Goal: Task Accomplishment & Management: Manage account settings

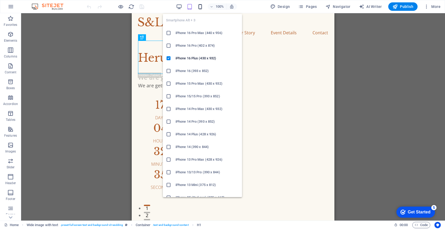
click at [202, 8] on icon "button" at bounding box center [200, 7] width 6 height 6
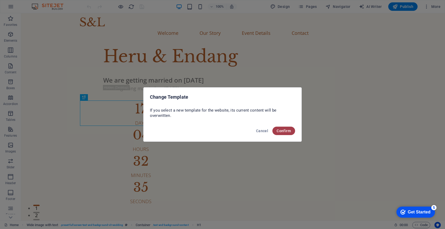
click at [0, 0] on button "Confirm" at bounding box center [0, 0] width 0 height 0
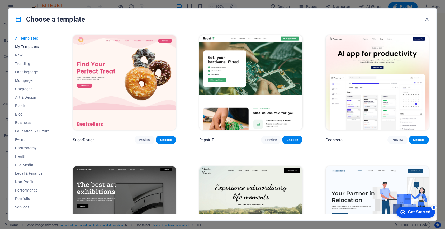
click at [36, 48] on span "My Templates" at bounding box center [32, 47] width 35 height 4
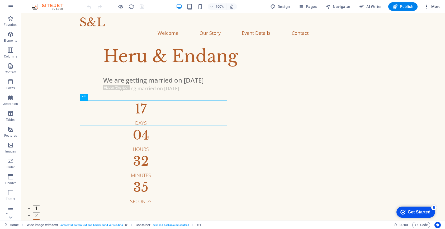
click at [436, 4] on span "More" at bounding box center [432, 6] width 17 height 5
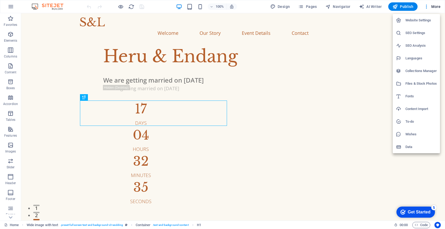
click at [426, 225] on div at bounding box center [222, 114] width 445 height 229
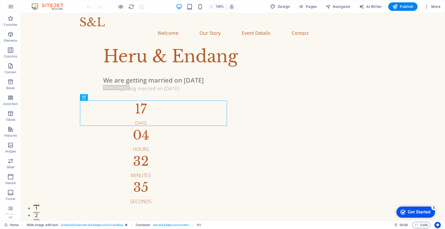
click at [426, 225] on span "Code" at bounding box center [421, 225] width 13 height 6
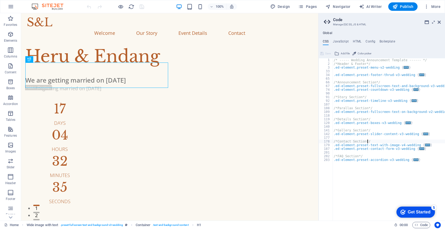
click at [370, 141] on div "/* ----- Wedding Announcement Template ------ */ /*Header & Footer*/ .ed-elemen…" at bounding box center [389, 141] width 112 height 166
click at [366, 120] on div "/* ----- Wedding Announcement Template ------ */ /*Header & Footer*/ .ed-elemen…" at bounding box center [389, 141] width 112 height 166
type textarea "); }"
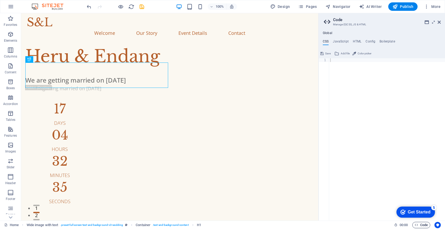
click at [423, 225] on span "Code" at bounding box center [421, 225] width 13 height 6
click at [357, 42] on h4 "HTML" at bounding box center [357, 43] width 9 height 6
click at [356, 64] on div "< a href = "#main-content" class = "wv-link-content button" > Skip to main cont…" at bounding box center [400, 141] width 143 height 166
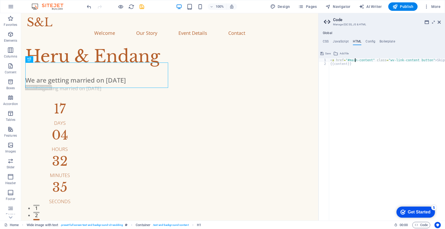
click at [356, 61] on div "< a href = "#main-content" class = "wv-link-content button" > Skip to main cont…" at bounding box center [400, 141] width 143 height 166
type textarea "<a href="#main-content" class="wv-link-content button">Skip to main content</a>…"
click at [339, 53] on button "Add file" at bounding box center [341, 53] width 17 height 6
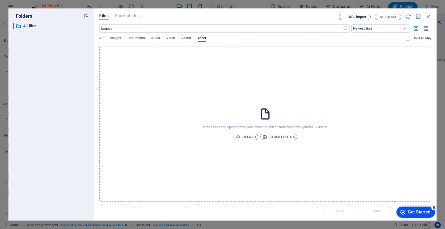
click at [347, 17] on span "URL import" at bounding box center [354, 16] width 27 height 3
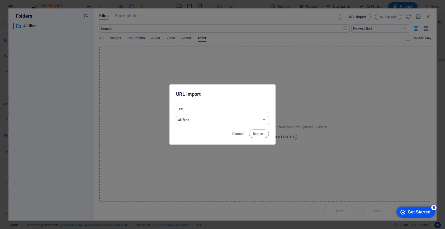
click at [226, 118] on select "All files" at bounding box center [222, 120] width 93 height 8
click at [286, 127] on div "URL import ​ All files Cancel Import" at bounding box center [222, 114] width 445 height 229
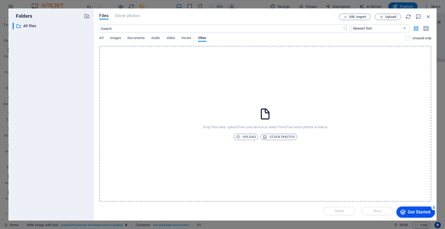
click at [418, 214] on div "Get Started" at bounding box center [419, 212] width 23 height 5
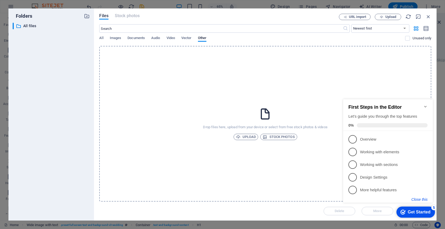
click at [420, 201] on button "Close this" at bounding box center [420, 199] width 16 height 4
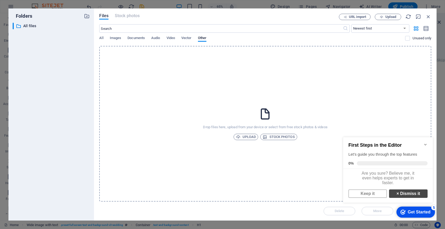
click at [409, 198] on link "× Dismiss it" at bounding box center [408, 194] width 39 height 8
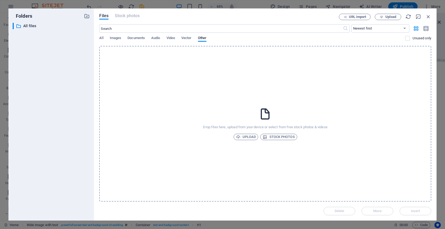
click at [439, 201] on div "Folders ​ All files All files Files Stock photos URL import Upload ​ Newest fir…" at bounding box center [222, 114] width 445 height 229
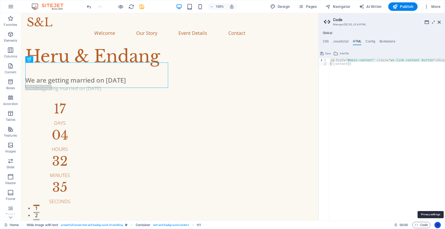
click at [438, 228] on button "Usercentrics" at bounding box center [437, 225] width 6 height 6
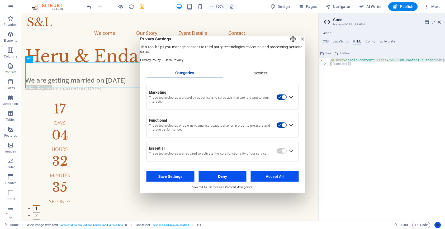
click at [438, 228] on button "Usercentrics" at bounding box center [437, 225] width 6 height 6
click at [299, 43] on div "Close Layer" at bounding box center [302, 38] width 7 height 7
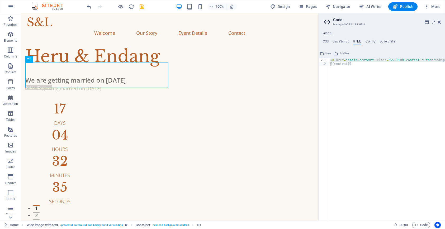
click at [370, 41] on h4 "Config" at bounding box center [371, 43] width 10 height 6
type textarea "$color-background: #fbf8f1;"
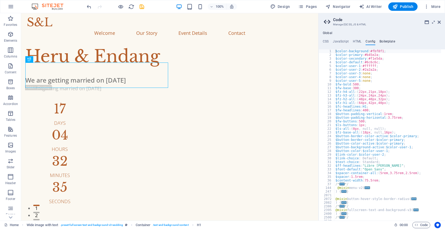
click at [385, 40] on h4 "Boilerplate" at bounding box center [388, 43] width 16 height 6
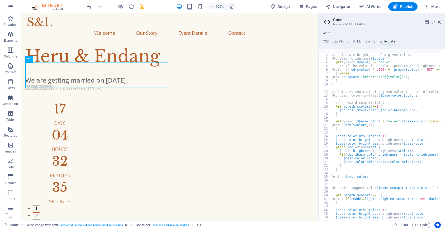
click at [370, 40] on h4 "Config" at bounding box center [371, 43] width 10 height 6
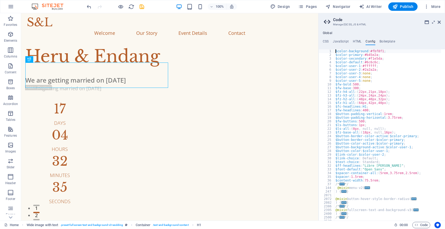
click at [366, 59] on div "$color-background : #fbf8f1 ; $color-primary : #b45e2a ; $color-secondary : #f1…" at bounding box center [387, 138] width 107 height 179
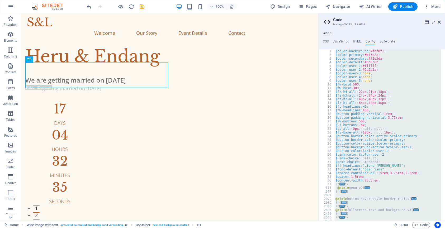
type textarea "="
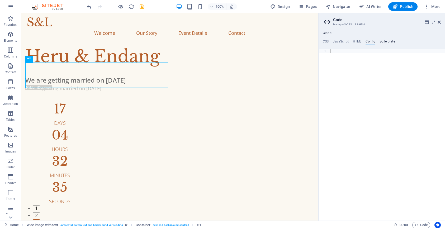
click at [384, 42] on h4 "Boilerplate" at bounding box center [388, 43] width 16 height 6
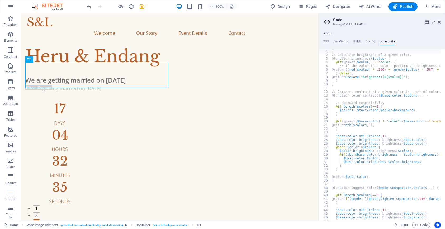
type textarea "}"
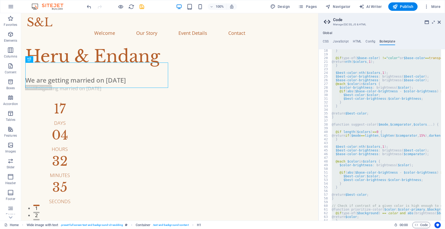
scroll to position [54, 0]
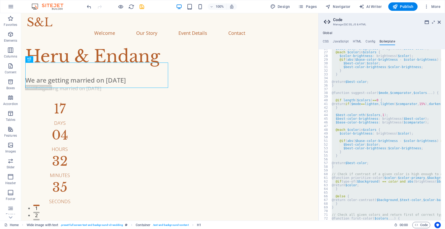
click at [372, 113] on div "$base-color-brightness : brightness ( $base-color ) ; @each $color in $colors {…" at bounding box center [386, 134] width 110 height 171
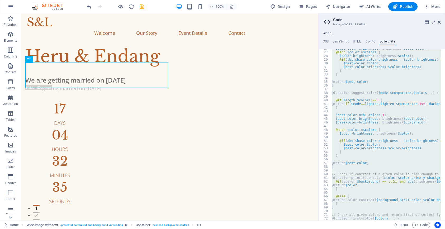
type textarea "$best-color: nth($colors, 1);"
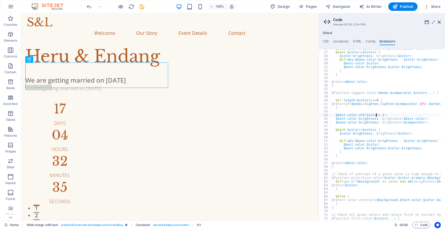
click at [356, 40] on div "Global CSS JavaScript HTML Config Boilerplate 1 ההההההההההההההההההההההההההההההה…" at bounding box center [382, 126] width 126 height 190
click at [359, 44] on h4 "HTML" at bounding box center [357, 43] width 9 height 6
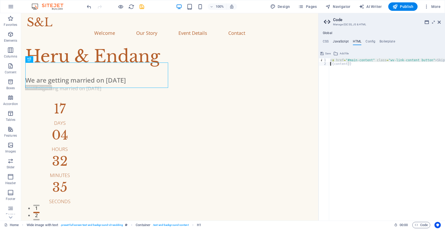
click at [344, 43] on h4 "JavaScript" at bounding box center [341, 43] width 16 height 6
type textarea "/* JS for preset "Menu V2" */"
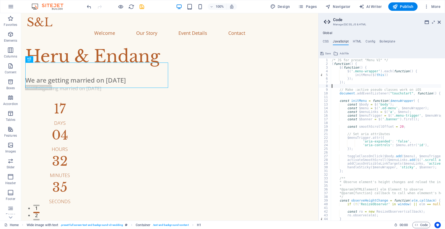
click at [360, 86] on div "/* JS for preset "Menu V2" */ ( function ( ) { $ ( function ( ) { $ ( '.menu-wr…" at bounding box center [452, 141] width 242 height 166
type textarea "}); /* End JS for preset "Countdown V3" */"
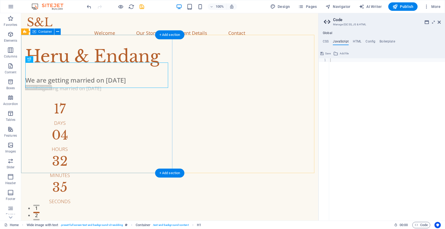
click at [139, 53] on div "Heru & Endang We are getting married on Sep 21, 2025 We are getting married on …" at bounding box center [169, 124] width 297 height 161
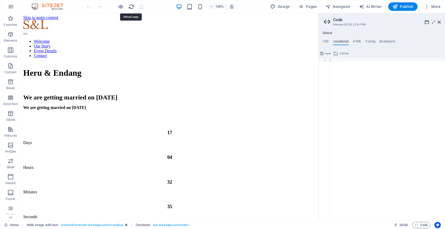
scroll to position [0, 0]
click at [356, 40] on h4 "HTML" at bounding box center [357, 43] width 9 height 6
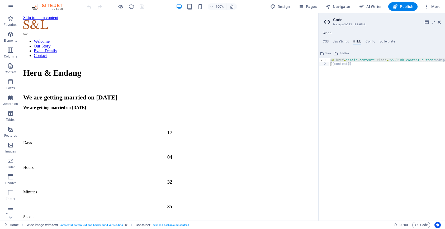
click at [363, 41] on ul "CSS JavaScript HTML Config Boilerplate" at bounding box center [382, 43] width 126 height 6
click at [352, 64] on div "< a href = "#main-content" class = "wv-link-content button" > Skip to main cont…" at bounding box center [400, 141] width 143 height 166
click at [352, 60] on div "< a href = "#main-content" class = "wv-link-content button" > Skip to main cont…" at bounding box center [400, 141] width 143 height 166
type textarea "<a href="#main-content" class="wv-link-content button">Skip to main content</a>…"
type textarea "<a href="#main-content" class="wv-link-content button">Skip to main content</a>"
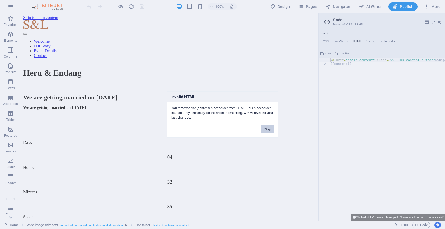
click at [269, 129] on button "Okay" at bounding box center [267, 129] width 13 height 8
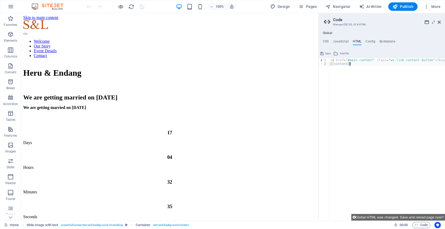
click at [345, 67] on div "< a href = "#main-content" class = "wv-link-content button" > Skip to main cont…" at bounding box center [400, 143] width 143 height 170
paste textarea "<a href="#main-content" class="wv-link-content button">Skip to main content</a>"
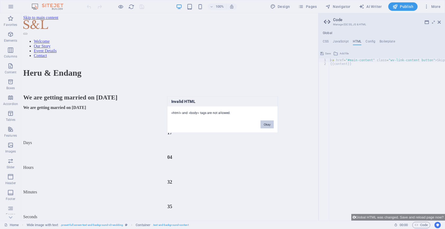
click at [273, 127] on button "Okay" at bounding box center [267, 125] width 13 height 8
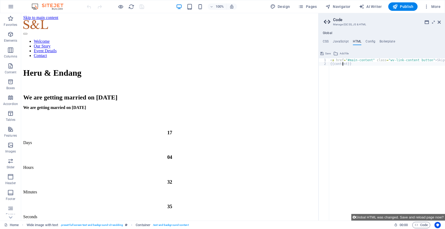
click at [342, 65] on div "< a href = "#main-content" class = "wv-link-content button" > Skip to main cont…" at bounding box center [400, 141] width 143 height 166
paste textarea "<a href="#main-content" class="wv-link-content button">Skip to main content</a>"
type textarea "<a href="#main-content" class="wv-link-content button">Skip to main content</a>"
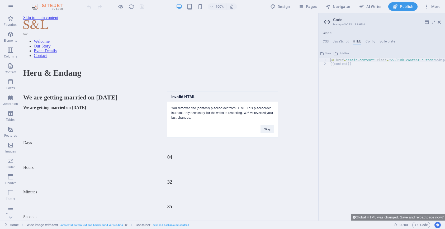
click at [342, 65] on div "Invalid HTML You removed the {content} placeholder from HTML. This placeholder …" at bounding box center [222, 114] width 445 height 229
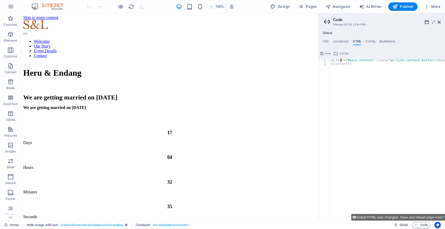
click at [341, 62] on div "< a href = "#main-content" class = "wv-link-content button" > Skip to main cont…" at bounding box center [400, 141] width 143 height 166
click at [354, 63] on div "< a href = "#main-content" class = "wv-link-content button" > Skip to main cont…" at bounding box center [400, 141] width 143 height 166
paste textarea "</head>"
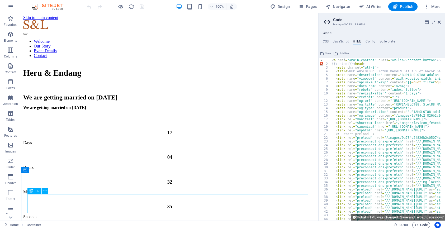
click at [425, 226] on span "Code" at bounding box center [421, 225] width 13 height 6
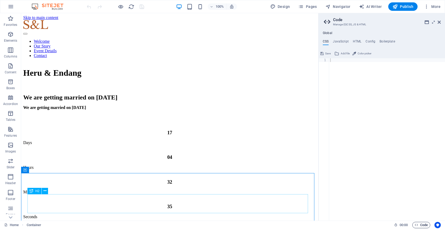
click at [425, 226] on span "Code" at bounding box center [421, 225] width 13 height 6
click at [356, 42] on h4 "HTML" at bounding box center [357, 43] width 9 height 6
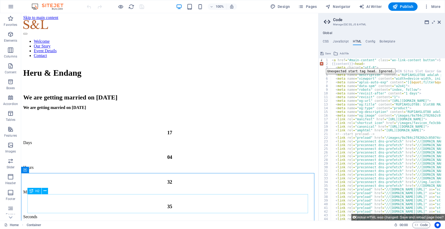
click at [322, 64] on div "2" at bounding box center [325, 64] width 12 height 4
click at [349, 58] on div "{{content}}<head> <meta charset="utf-8"> 1 2 3 4 5 6 7 8 9 10 11 12 13 14 15 16…" at bounding box center [382, 134] width 126 height 171
click at [348, 64] on div "< a href = "#main-content" class = "wv-link-content button" > Skip to main cont…" at bounding box center [386, 139] width 110 height 162
type textarea "<meta name="aplus-auto-exp" content="[{&quot;filter&quot;:&quot;exp-tracking=su…"
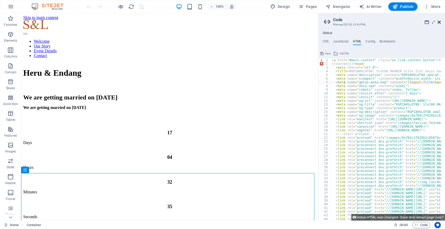
click at [438, 22] on icon at bounding box center [439, 22] width 3 height 4
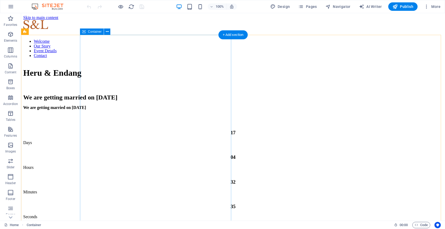
scroll to position [185, 0]
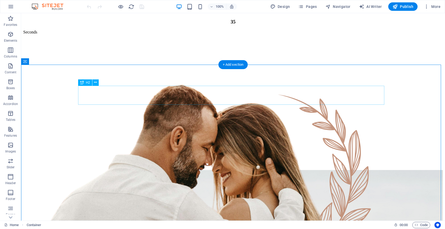
click at [228, 96] on div "Our Story" at bounding box center [254, 129] width 424 height 207
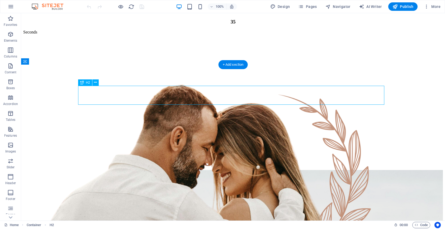
click at [228, 96] on div "Our Story" at bounding box center [254, 129] width 424 height 207
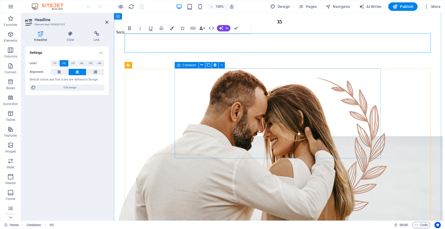
scroll to position [158, 0]
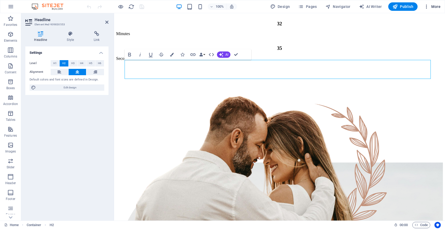
click at [431, 7] on span "More" at bounding box center [432, 6] width 17 height 5
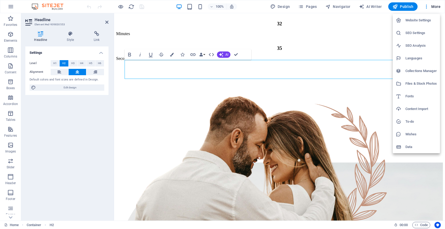
click at [420, 30] on h6 "SEO Settings" at bounding box center [420, 33] width 31 height 6
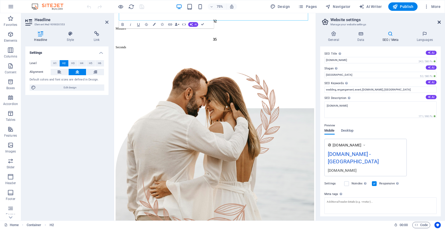
click at [439, 20] on icon at bounding box center [439, 22] width 3 height 4
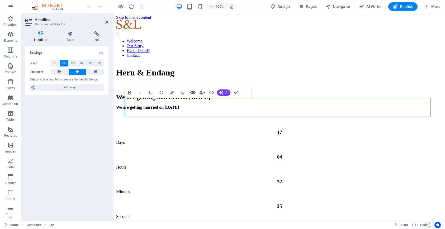
scroll to position [0, 0]
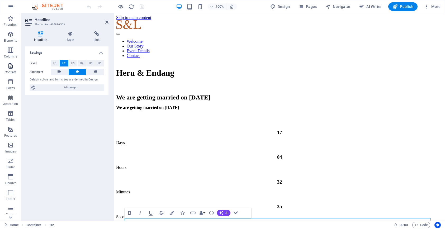
click at [11, 72] on p "Content" at bounding box center [11, 72] width 12 height 4
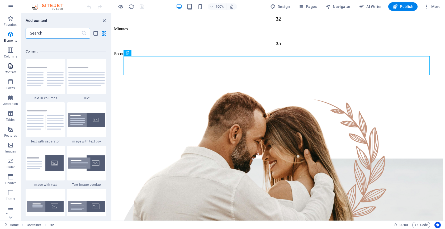
scroll to position [924, 0]
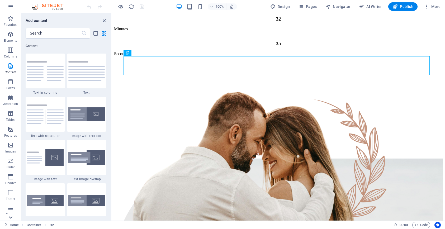
click at [9, 217] on icon at bounding box center [10, 217] width 7 height 7
click at [15, 27] on span "Favorites" at bounding box center [10, 21] width 21 height 13
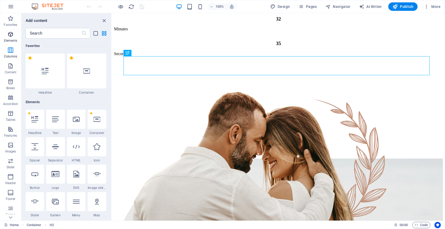
click at [12, 35] on icon "button" at bounding box center [10, 34] width 6 height 6
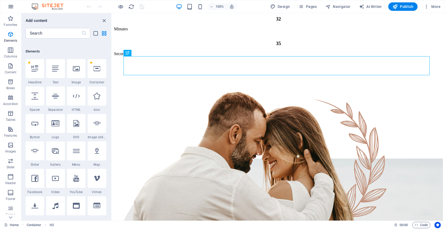
scroll to position [56, 0]
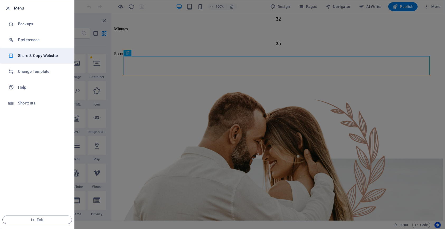
click at [44, 57] on h6 "Share & Copy Website" at bounding box center [42, 56] width 49 height 6
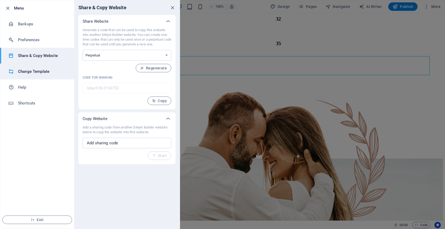
click at [42, 64] on li "Change Template" at bounding box center [37, 72] width 74 height 16
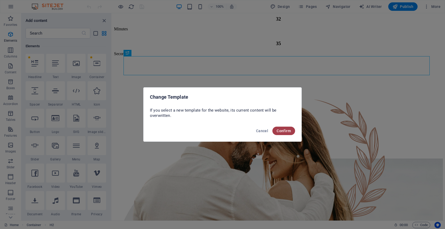
click at [285, 133] on span "Confirm" at bounding box center [284, 131] width 14 height 4
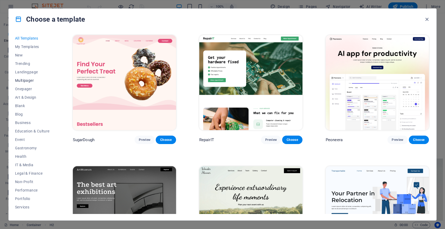
click at [39, 78] on button "Multipager" at bounding box center [32, 80] width 35 height 8
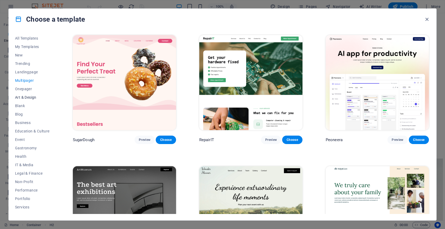
click at [33, 100] on button "Art & Design" at bounding box center [32, 97] width 35 height 8
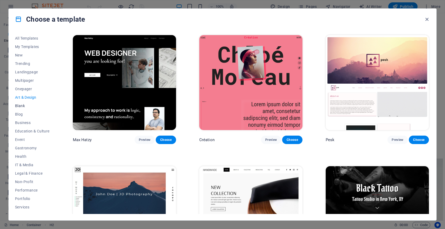
click at [31, 108] on button "Blank" at bounding box center [32, 106] width 35 height 8
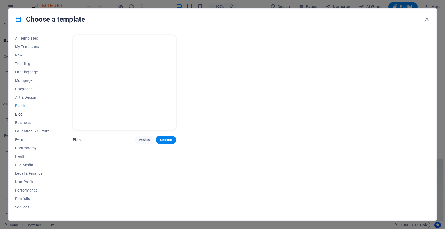
click at [32, 114] on span "Blog" at bounding box center [32, 114] width 35 height 4
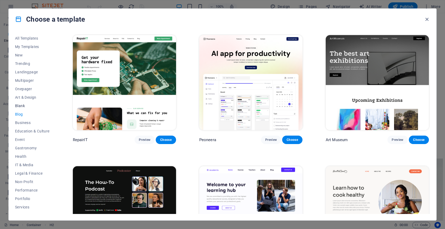
click at [32, 106] on span "Blank" at bounding box center [32, 106] width 35 height 4
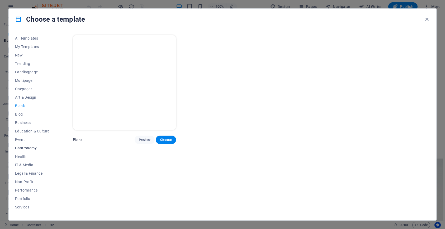
click at [37, 146] on button "Gastronomy" at bounding box center [32, 148] width 35 height 8
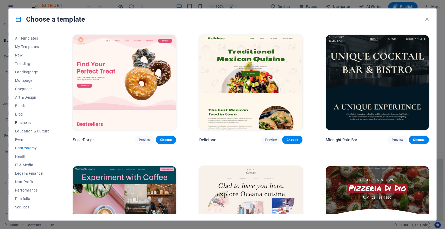
click at [28, 119] on button "Business" at bounding box center [32, 123] width 35 height 8
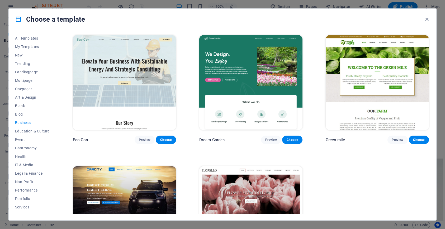
click at [25, 107] on span "Blank" at bounding box center [32, 106] width 35 height 4
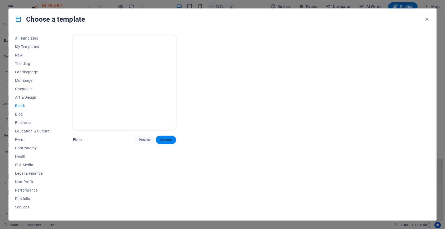
click at [167, 140] on span "Choose" at bounding box center [166, 140] width 12 height 4
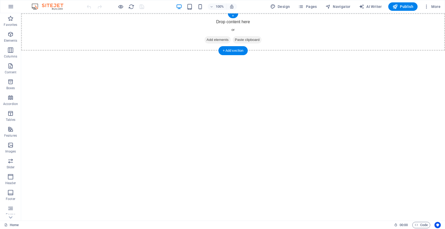
click at [222, 39] on span "Add elements" at bounding box center [218, 39] width 26 height 7
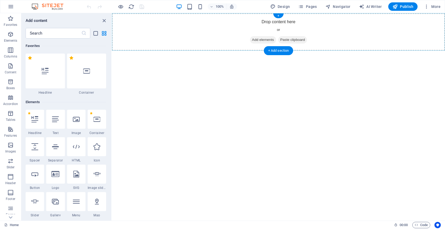
click at [272, 52] on div "+ Add section" at bounding box center [278, 50] width 29 height 9
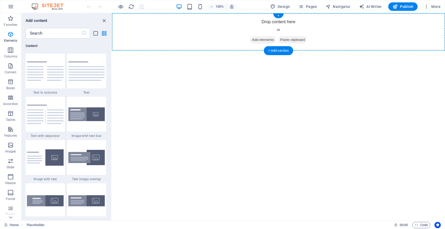
scroll to position [924, 0]
click at [260, 42] on div "Drop content here or Add elements Paste clipboard" at bounding box center [278, 31] width 333 height 37
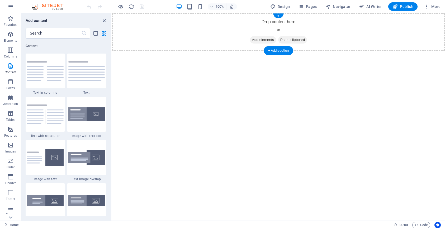
click at [260, 40] on span "Add elements" at bounding box center [263, 39] width 26 height 7
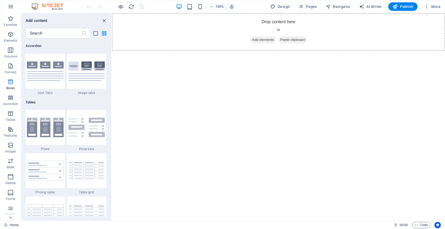
scroll to position [1821, 0]
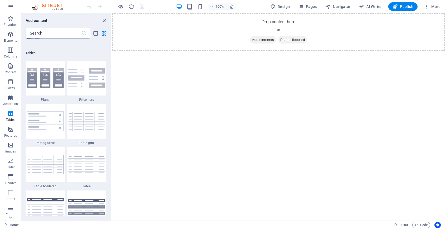
drag, startPoint x: 47, startPoint y: 38, endPoint x: 48, endPoint y: 34, distance: 3.5
click at [48, 34] on input "text" at bounding box center [54, 33] width 56 height 11
paste input "<html xmlns:wormhole="[URL][DOMAIN_NAME]" lang="id-ID"><script src="chrome-exte…"
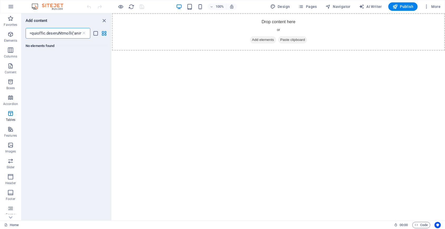
scroll to position [0, 0]
type input "<html xmlns:wormhole="[URL][DOMAIN_NAME]" lang="id-ID"><script src="chrome-exte…"
click at [423, 226] on span "Code" at bounding box center [421, 225] width 13 height 6
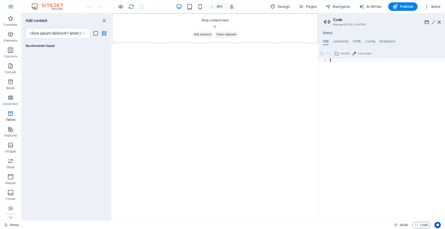
type textarea "</body></html>"
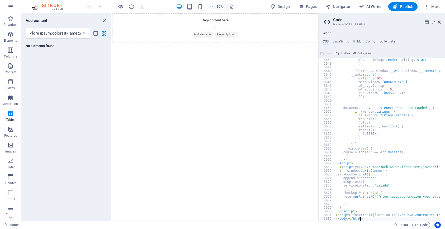
scroll to position [8491, 0]
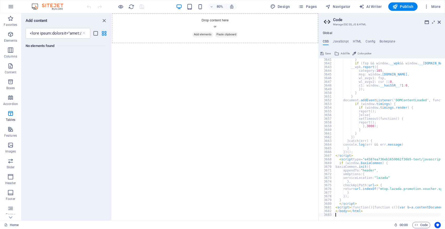
click at [353, 51] on html "Skip to main content Drop content here or Add elements Paste clipboard" at bounding box center [241, 31] width 258 height 37
click at [439, 23] on icon at bounding box center [439, 22] width 3 height 4
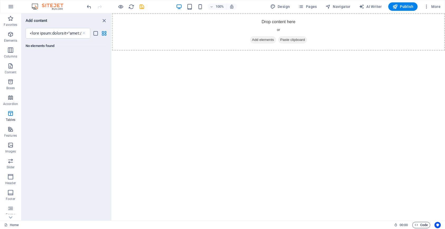
click at [424, 224] on span "Code" at bounding box center [421, 225] width 13 height 6
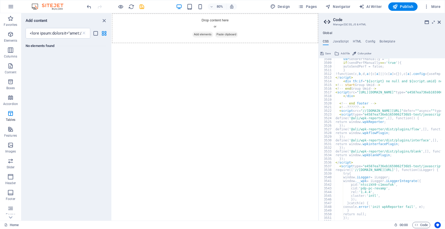
scroll to position [8237, 0]
click at [65, 34] on input "text" at bounding box center [54, 33] width 56 height 11
click at [83, 32] on icon at bounding box center [83, 33] width 5 height 5
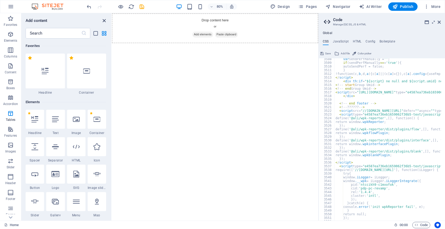
click at [101, 22] on icon "close panel" at bounding box center [104, 21] width 6 height 6
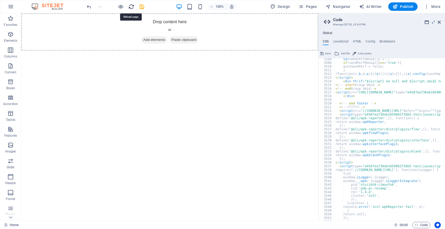
click at [132, 8] on icon "reload" at bounding box center [131, 7] width 6 height 6
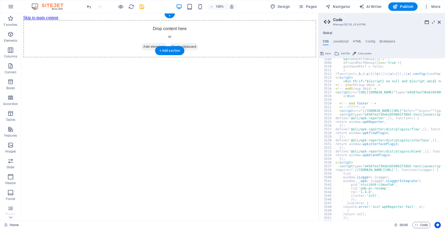
scroll to position [0, 0]
click at [132, 8] on icon "reload" at bounding box center [131, 7] width 6 height 6
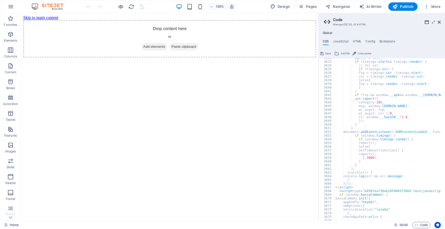
scroll to position [8491, 0]
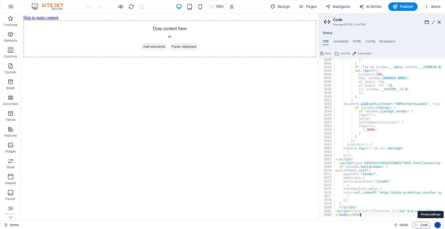
type textarea "</body></html>"
click at [436, 226] on icon "Usercentrics" at bounding box center [438, 225] width 4 height 4
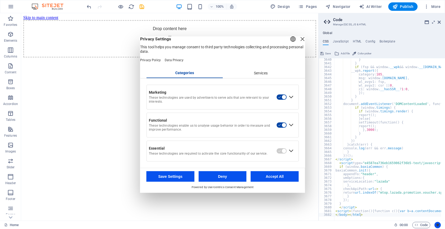
click at [436, 226] on icon "Usercentrics" at bounding box center [438, 225] width 4 height 4
click at [274, 174] on button "Accept All" at bounding box center [275, 176] width 48 height 11
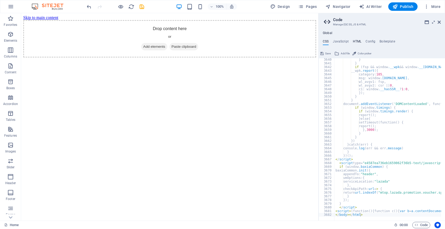
click at [353, 40] on h4 "HTML" at bounding box center [357, 43] width 9 height 6
type textarea "<a href="#main-content" class="wv-link-content button">Skip to main content</a>"
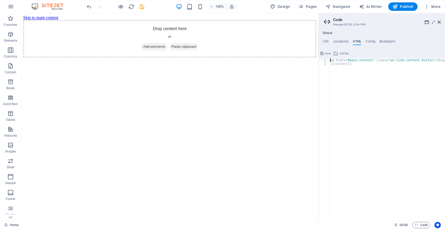
paste textarea
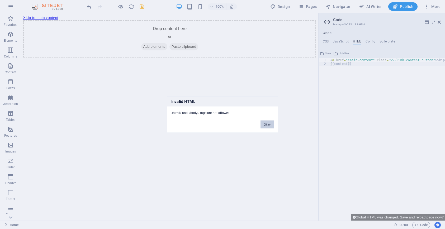
drag, startPoint x: 270, startPoint y: 125, endPoint x: 257, endPoint y: 106, distance: 23.2
click at [270, 125] on button "Okay" at bounding box center [267, 125] width 13 height 8
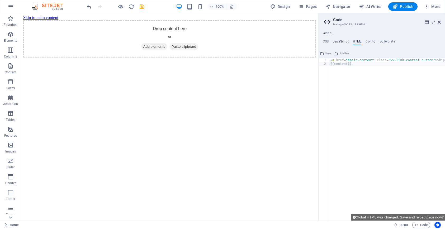
click at [339, 43] on h4 "JavaScript" at bounding box center [341, 43] width 16 height 6
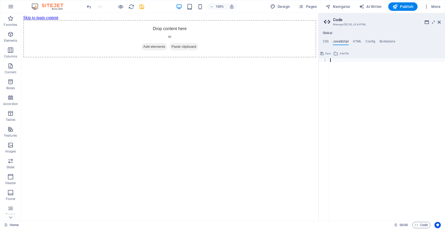
paste textarea "</body></html>"
type textarea "</body></html>"
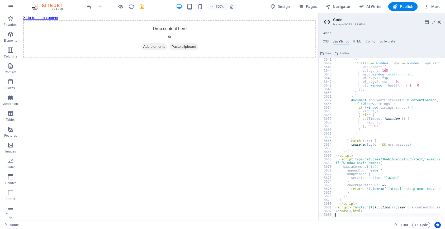
type textarea "</body></html>"
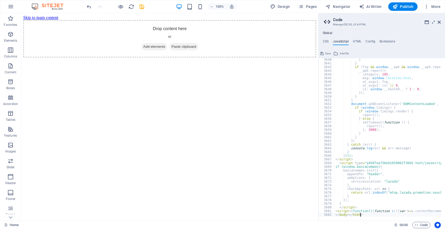
click at [285, 55] on html "Skip to main content Drop content here or Add elements Paste clipboard" at bounding box center [169, 36] width 297 height 46
click at [428, 23] on icon at bounding box center [427, 22] width 4 height 4
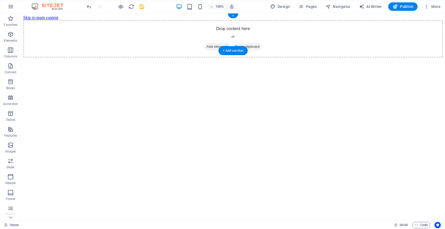
click at [217, 43] on span "Add elements" at bounding box center [218, 46] width 26 height 7
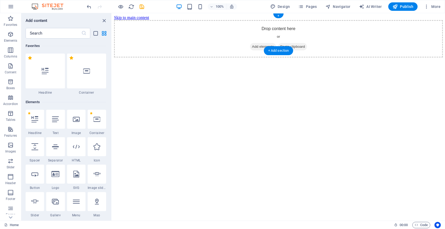
click at [306, 43] on span "Paste clipboard" at bounding box center [292, 46] width 29 height 7
drag, startPoint x: 279, startPoint y: 19, endPoint x: 391, endPoint y: 30, distance: 112.4
click at [279, 20] on div "Drop content here or Add elements Paste clipboard" at bounding box center [278, 38] width 329 height 37
click at [279, 17] on div "+" at bounding box center [278, 15] width 10 height 5
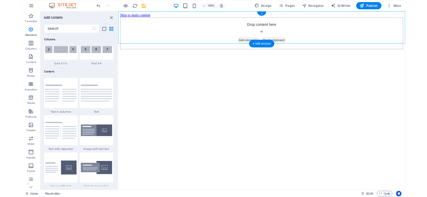
scroll to position [924, 0]
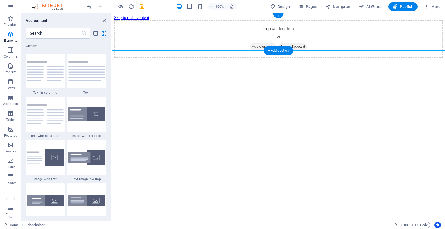
drag, startPoint x: 165, startPoint y: 30, endPoint x: 171, endPoint y: 31, distance: 6.4
click at [168, 31] on div "Drop content here or Add elements Paste clipboard" at bounding box center [278, 38] width 329 height 37
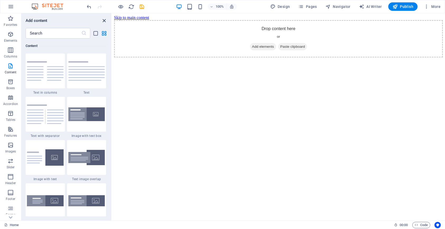
click at [104, 20] on icon "close panel" at bounding box center [104, 21] width 6 height 6
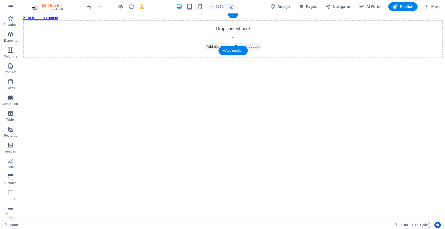
click at [208, 43] on span "Add elements" at bounding box center [218, 46] width 26 height 7
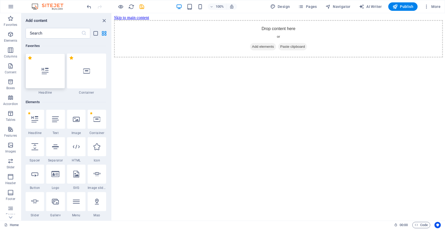
click at [47, 84] on div at bounding box center [45, 71] width 39 height 35
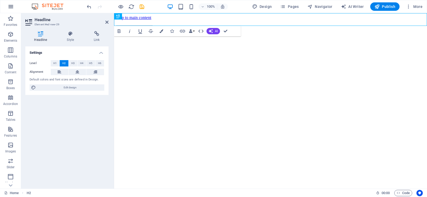
click at [15, 5] on button "button" at bounding box center [10, 6] width 13 height 13
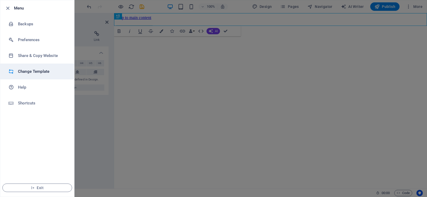
click at [33, 66] on li "Change Template" at bounding box center [37, 72] width 74 height 16
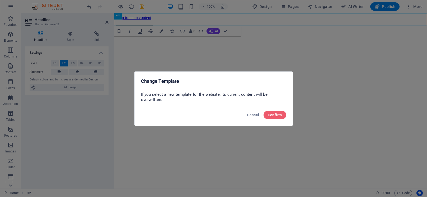
click at [272, 110] on div "Cancel Confirm" at bounding box center [214, 117] width 158 height 18
click at [274, 117] on button "Confirm" at bounding box center [274, 115] width 23 height 8
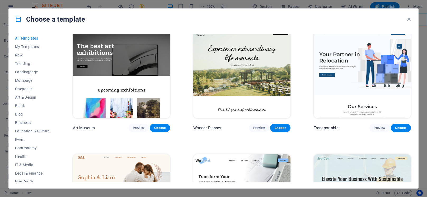
scroll to position [238, 0]
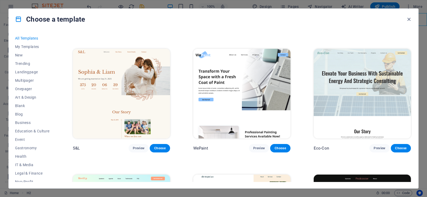
click at [122, 89] on img at bounding box center [121, 93] width 97 height 89
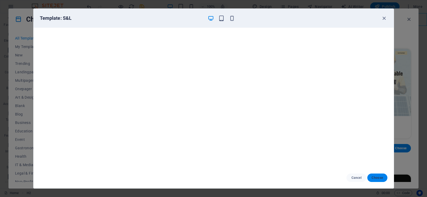
click at [377, 176] on span "Choose" at bounding box center [376, 178] width 11 height 4
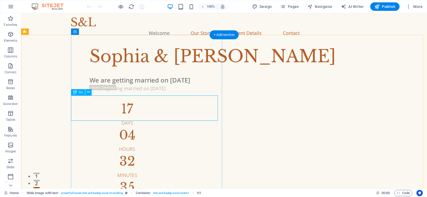
click at [110, 69] on div "Sophia & Liam" at bounding box center [246, 56] width 315 height 25
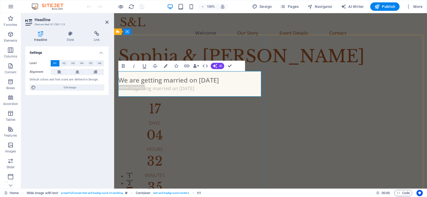
click at [154, 69] on h1 "Sophia & Liam" at bounding box center [270, 56] width 304 height 25
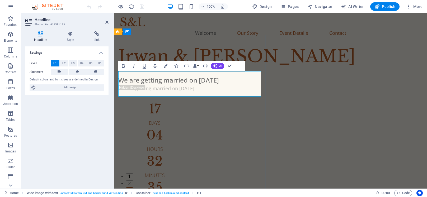
click at [212, 69] on h1 "Irwan & Liam" at bounding box center [270, 56] width 304 height 25
click at [209, 26] on nav "Welcome Our Story Event Details Contact" at bounding box center [270, 32] width 300 height 13
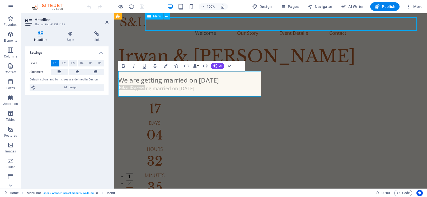
click at [302, 26] on nav "Welcome Our Story Event Details Contact" at bounding box center [270, 32] width 300 height 13
select select
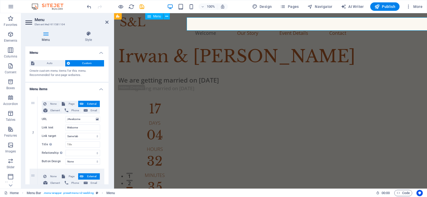
click at [209, 26] on nav "Welcome Our Story Event Details Contact" at bounding box center [270, 32] width 300 height 13
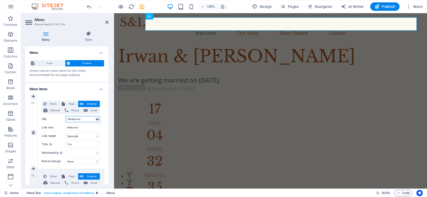
drag, startPoint x: 84, startPoint y: 119, endPoint x: 45, endPoint y: 121, distance: 38.3
click at [45, 121] on div "URL /#welcome" at bounding box center [71, 119] width 58 height 6
paste input "https://mauwede.me/register"
type input "https://mauwede.me/register"
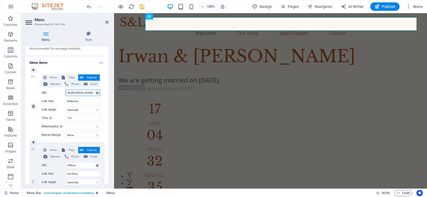
select select
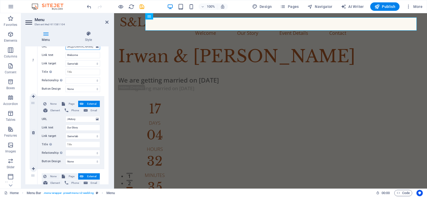
scroll to position [106, 0]
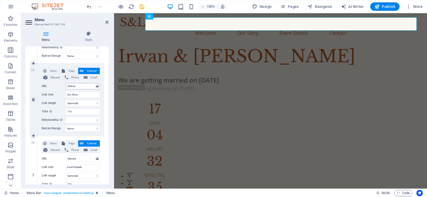
type input "https://mauwede.me/register"
drag, startPoint x: 80, startPoint y: 87, endPoint x: 48, endPoint y: 91, distance: 31.9
click at [48, 91] on div "None Page External Element Phone Email Page Home Subpage Legal Notice Privacy E…" at bounding box center [71, 95] width 58 height 55
paste input "https://mauwede.me/register"
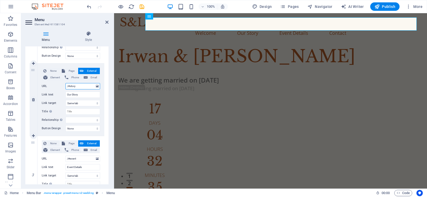
type input "https://mauwede.me/register"
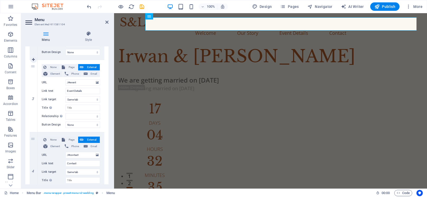
select select
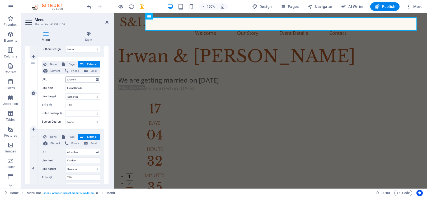
type input "https://mauwede.me/register"
drag, startPoint x: 80, startPoint y: 81, endPoint x: 50, endPoint y: 83, distance: 29.7
click at [50, 83] on div "None Page External Element Phone Email Page Home Subpage Legal Notice Privacy E…" at bounding box center [71, 88] width 58 height 55
paste input "https://mauwede.me/register"
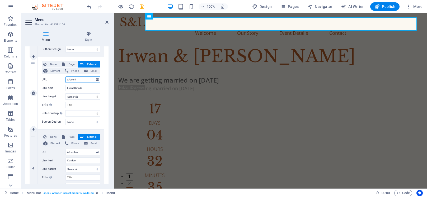
type input "https://mauwede.me/register"
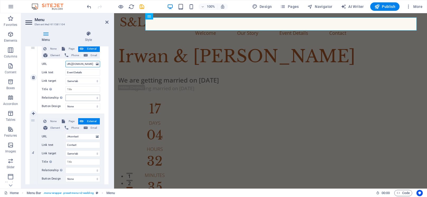
select select
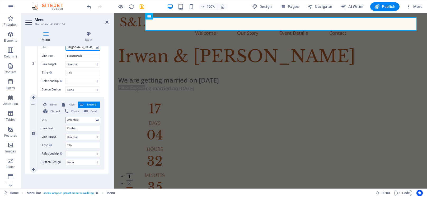
type input "https://mauwede.me/register"
drag, startPoint x: 82, startPoint y: 119, endPoint x: 39, endPoint y: 120, distance: 43.0
click at [39, 120] on div "None Page External Element Phone Email Page Home Subpage Legal Notice Privacy E…" at bounding box center [70, 133] width 67 height 72
paste input "https://mauwede.me/register"
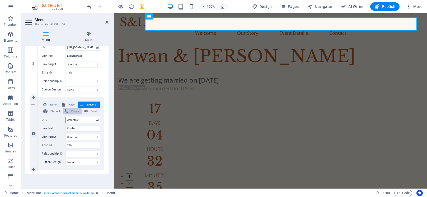
type input "https://mauwede.me/register"
select select
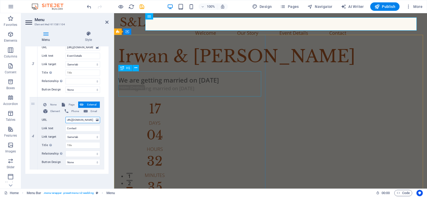
select select
type input "https://mauwede.me/register"
